Goal: Task Accomplishment & Management: Use online tool/utility

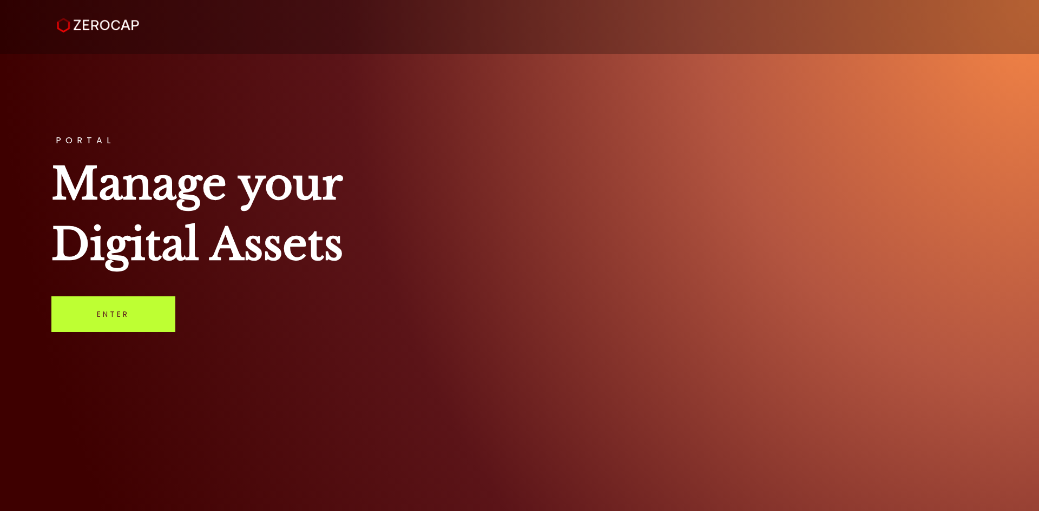
click at [162, 317] on link "Enter" at bounding box center [113, 314] width 124 height 36
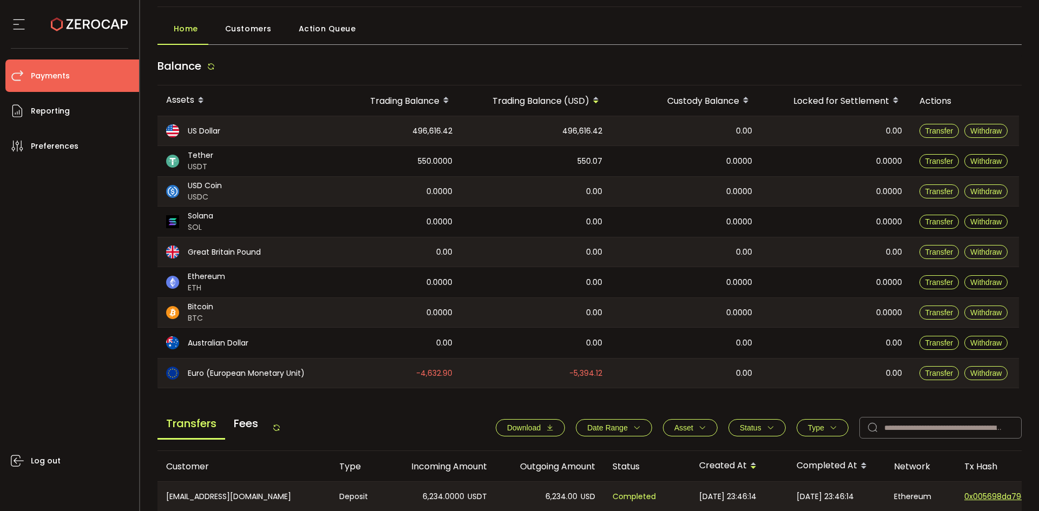
scroll to position [162, 0]
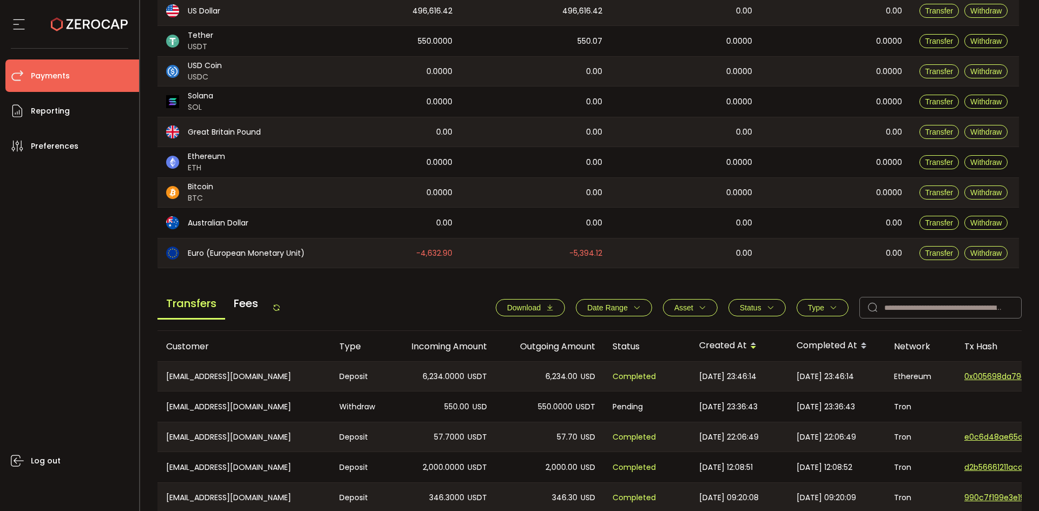
click at [515, 306] on span "Download" at bounding box center [524, 308] width 34 height 9
click at [832, 311] on icon "button" at bounding box center [833, 308] width 8 height 8
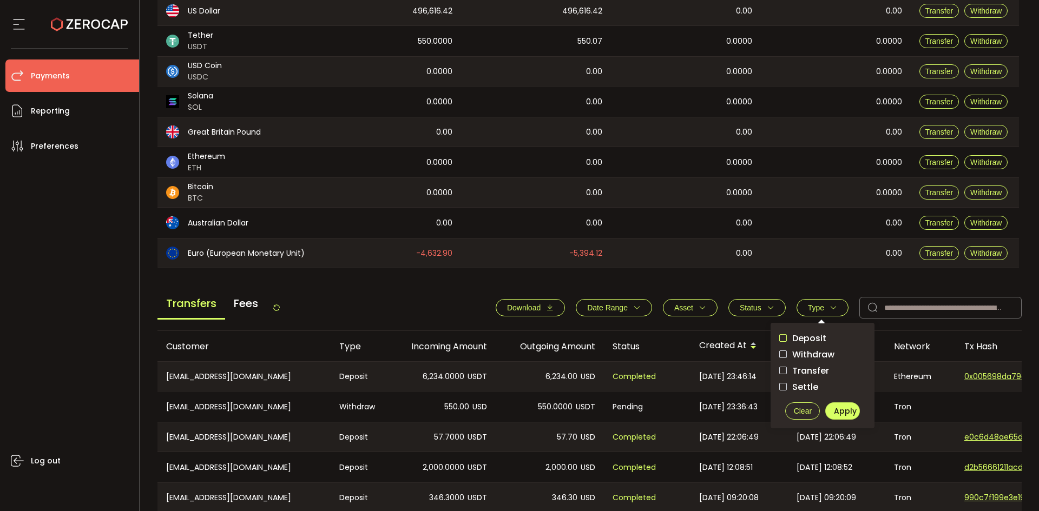
click at [780, 336] on span "checkbox-group" at bounding box center [783, 338] width 8 height 8
click at [834, 412] on span "Apply" at bounding box center [845, 411] width 23 height 11
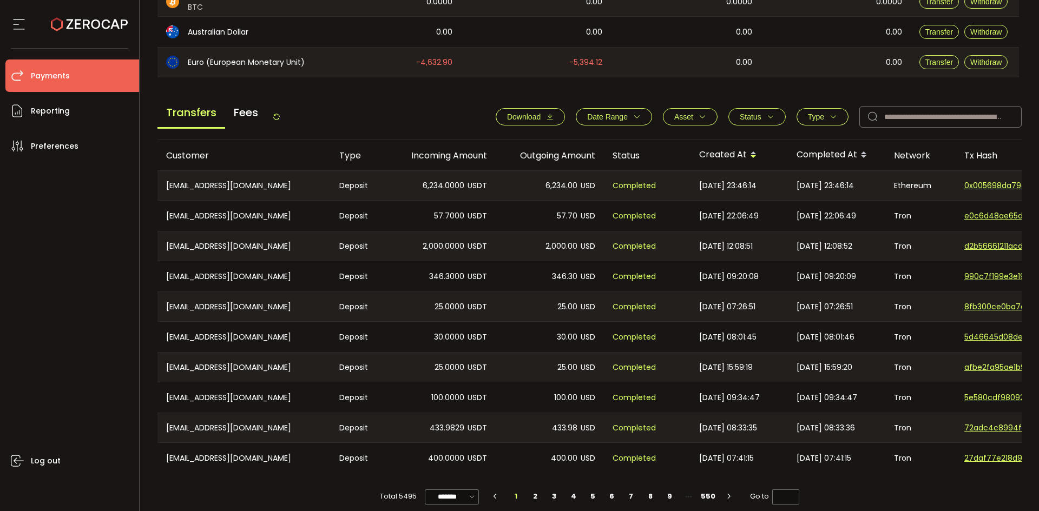
scroll to position [366, 0]
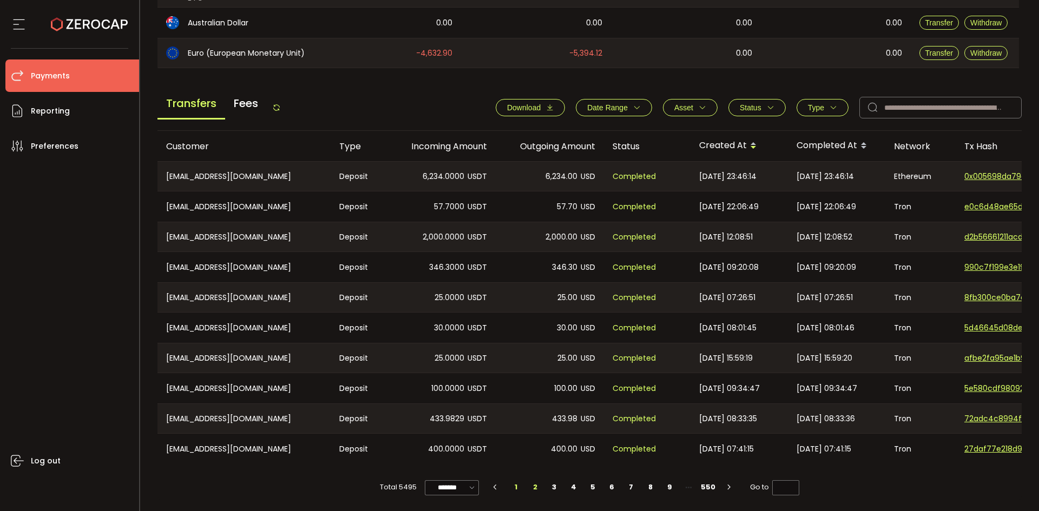
click at [529, 482] on li "2" at bounding box center [534, 487] width 19 height 15
click at [549, 482] on li "3" at bounding box center [554, 487] width 19 height 15
click at [819, 99] on button "Type" at bounding box center [822, 107] width 52 height 17
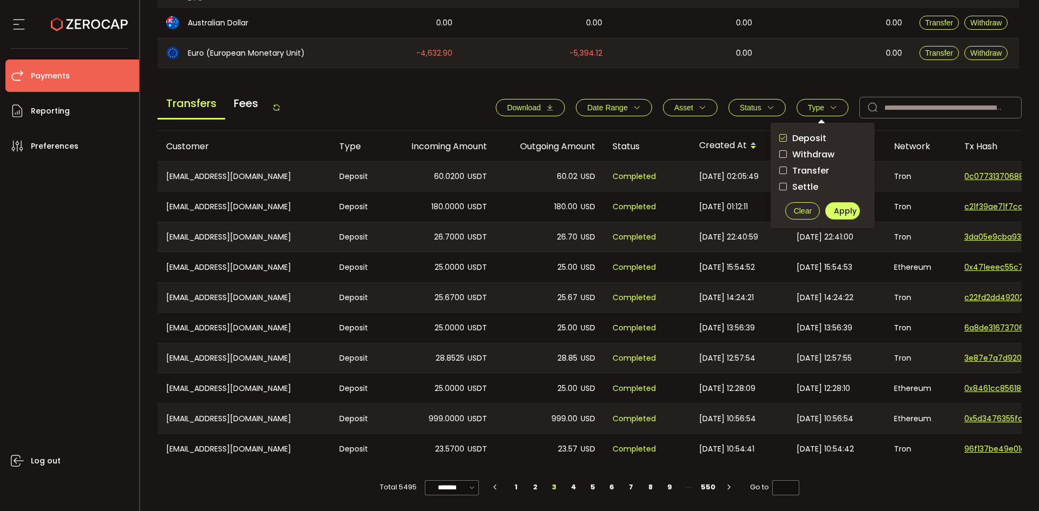
click at [780, 135] on span "checkbox-group" at bounding box center [783, 138] width 8 height 8
click at [779, 152] on span "checkbox-group" at bounding box center [783, 154] width 8 height 8
click at [834, 206] on span "Apply" at bounding box center [845, 211] width 23 height 11
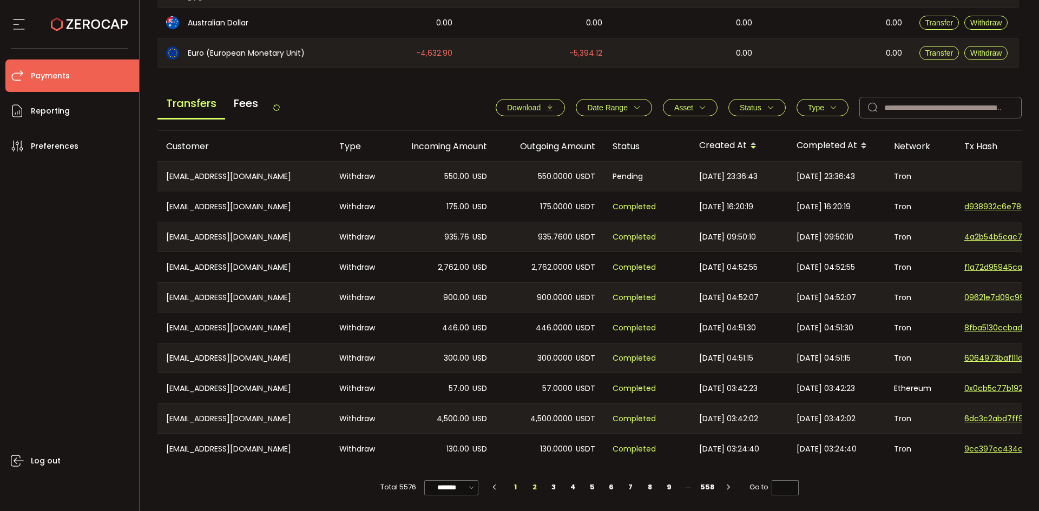
click at [530, 485] on li "2" at bounding box center [534, 487] width 19 height 15
click at [550, 491] on li "3" at bounding box center [553, 487] width 19 height 15
click at [572, 486] on li "4" at bounding box center [572, 487] width 19 height 15
click at [550, 490] on li "3" at bounding box center [553, 487] width 19 height 15
click at [532, 486] on li "2" at bounding box center [534, 487] width 19 height 15
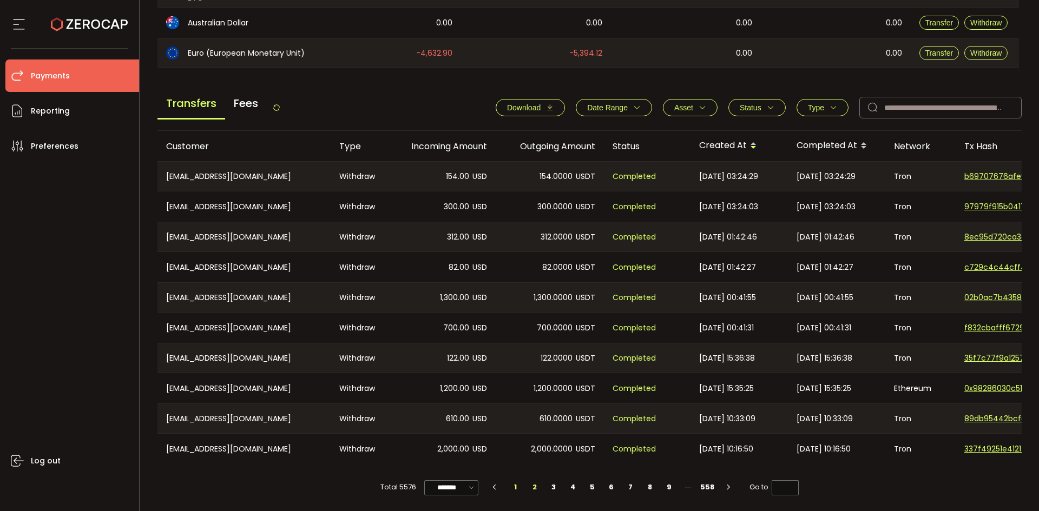
click at [517, 483] on li "1" at bounding box center [515, 487] width 19 height 15
click at [552, 485] on li "3" at bounding box center [553, 487] width 19 height 15
click at [573, 490] on li "4" at bounding box center [572, 487] width 19 height 15
click at [551, 485] on li "3" at bounding box center [553, 487] width 19 height 15
click at [532, 484] on li "2" at bounding box center [534, 487] width 19 height 15
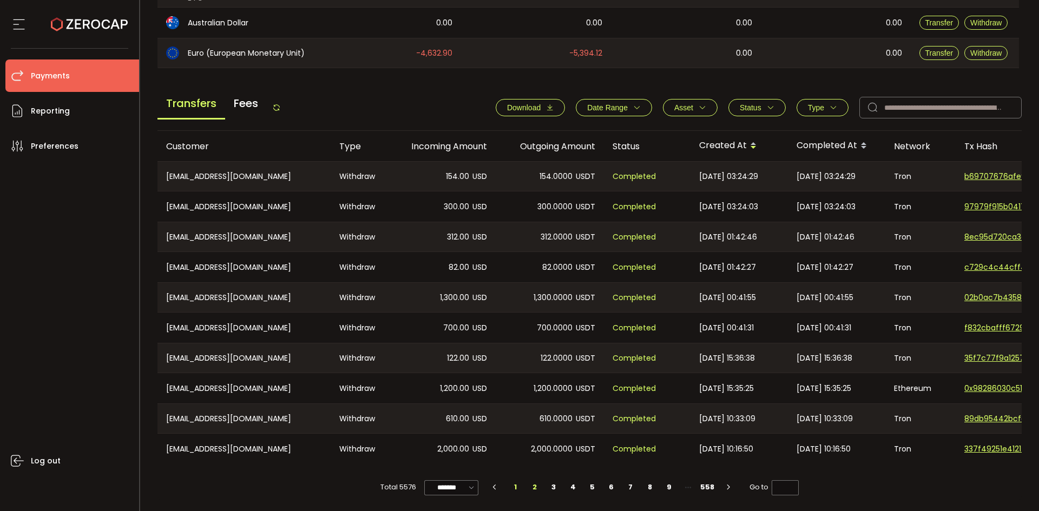
click at [516, 487] on li "1" at bounding box center [515, 487] width 19 height 15
click at [550, 486] on li "3" at bounding box center [553, 487] width 19 height 15
click at [538, 484] on li "2" at bounding box center [534, 487] width 19 height 15
click at [515, 487] on li "1" at bounding box center [515, 487] width 19 height 15
type input "*"
